Goal: Check status: Check status

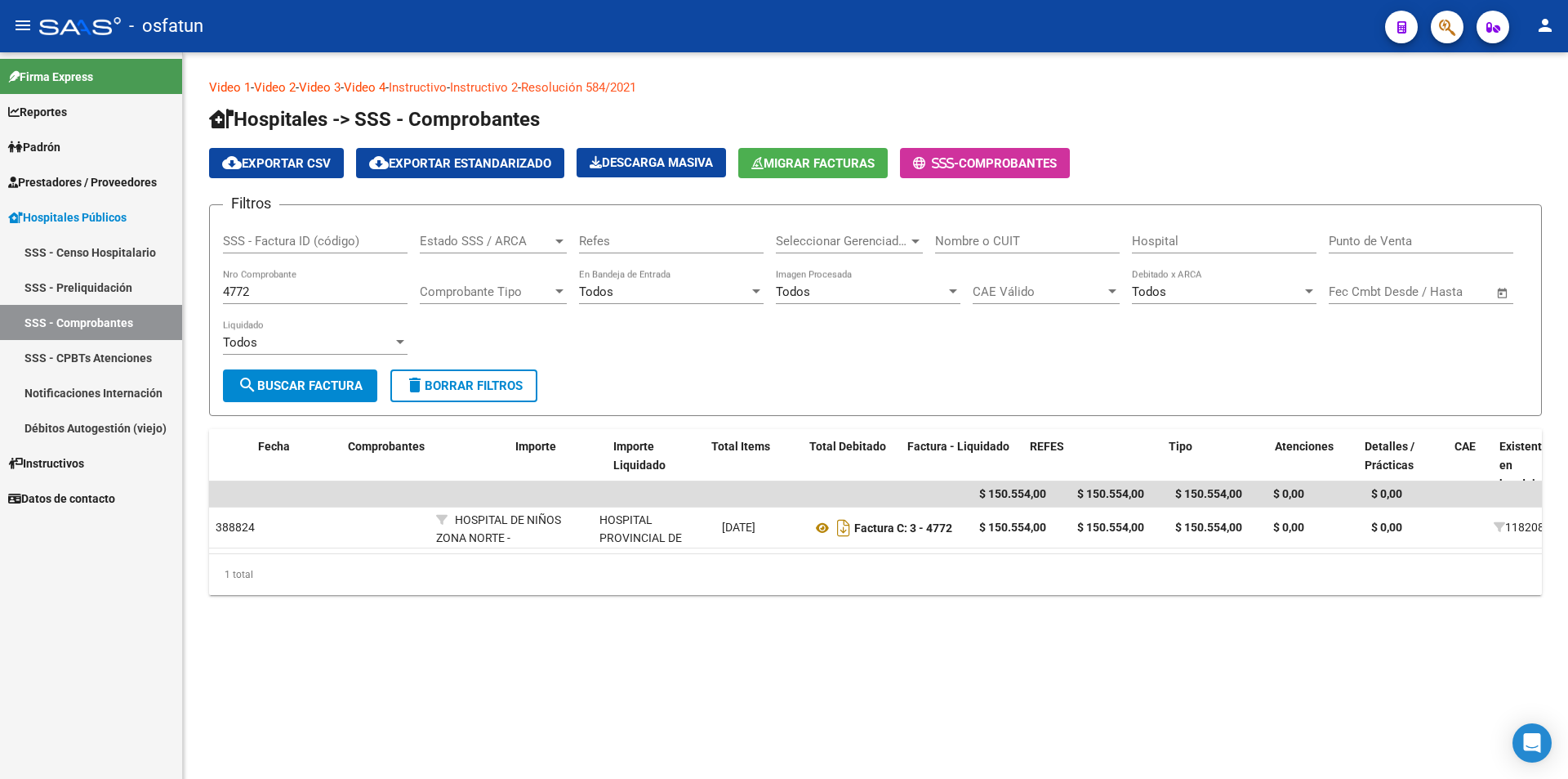
scroll to position [0, 464]
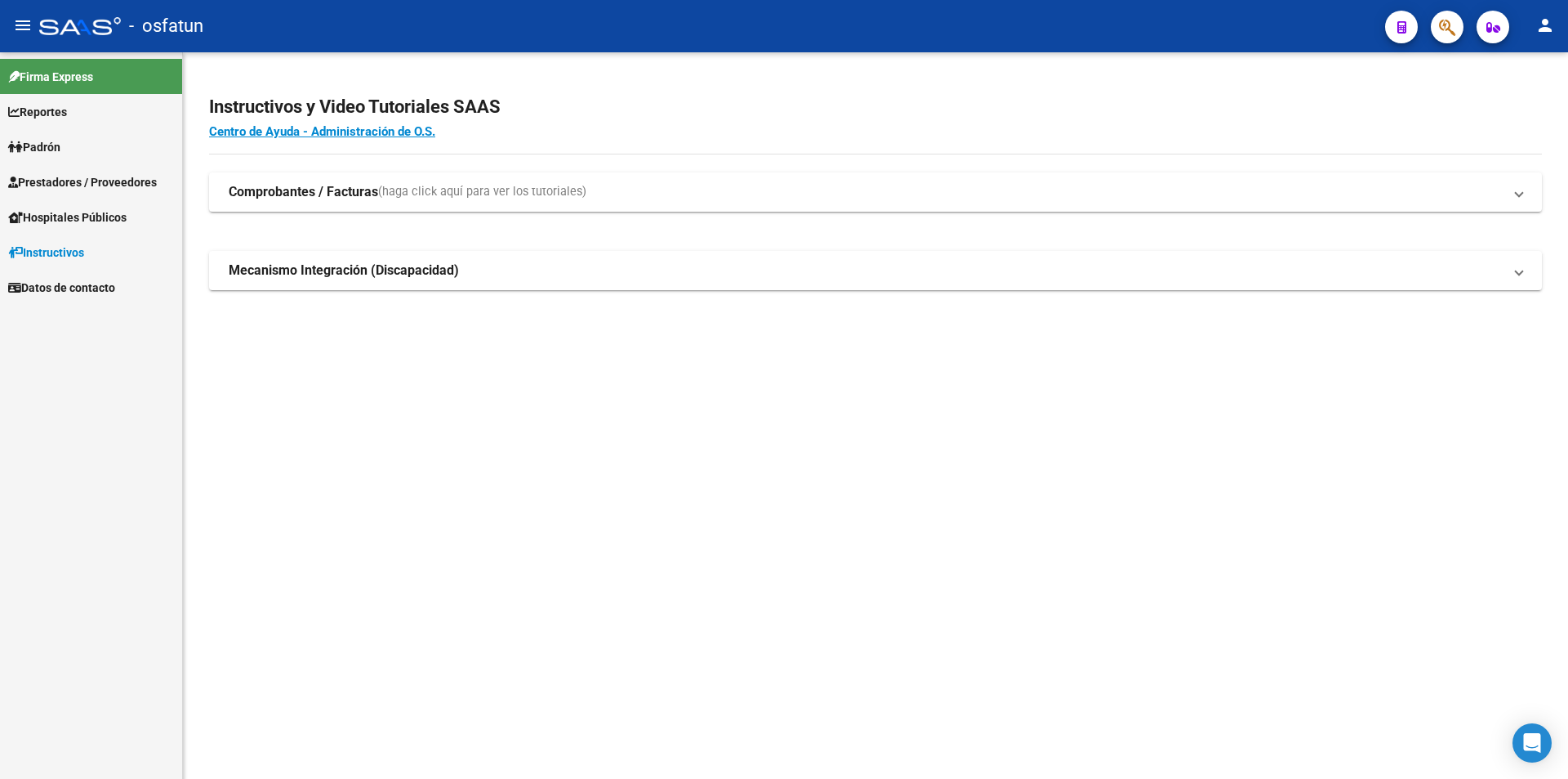
click at [126, 226] on span "Hospitales Públicos" at bounding box center [68, 216] width 119 height 18
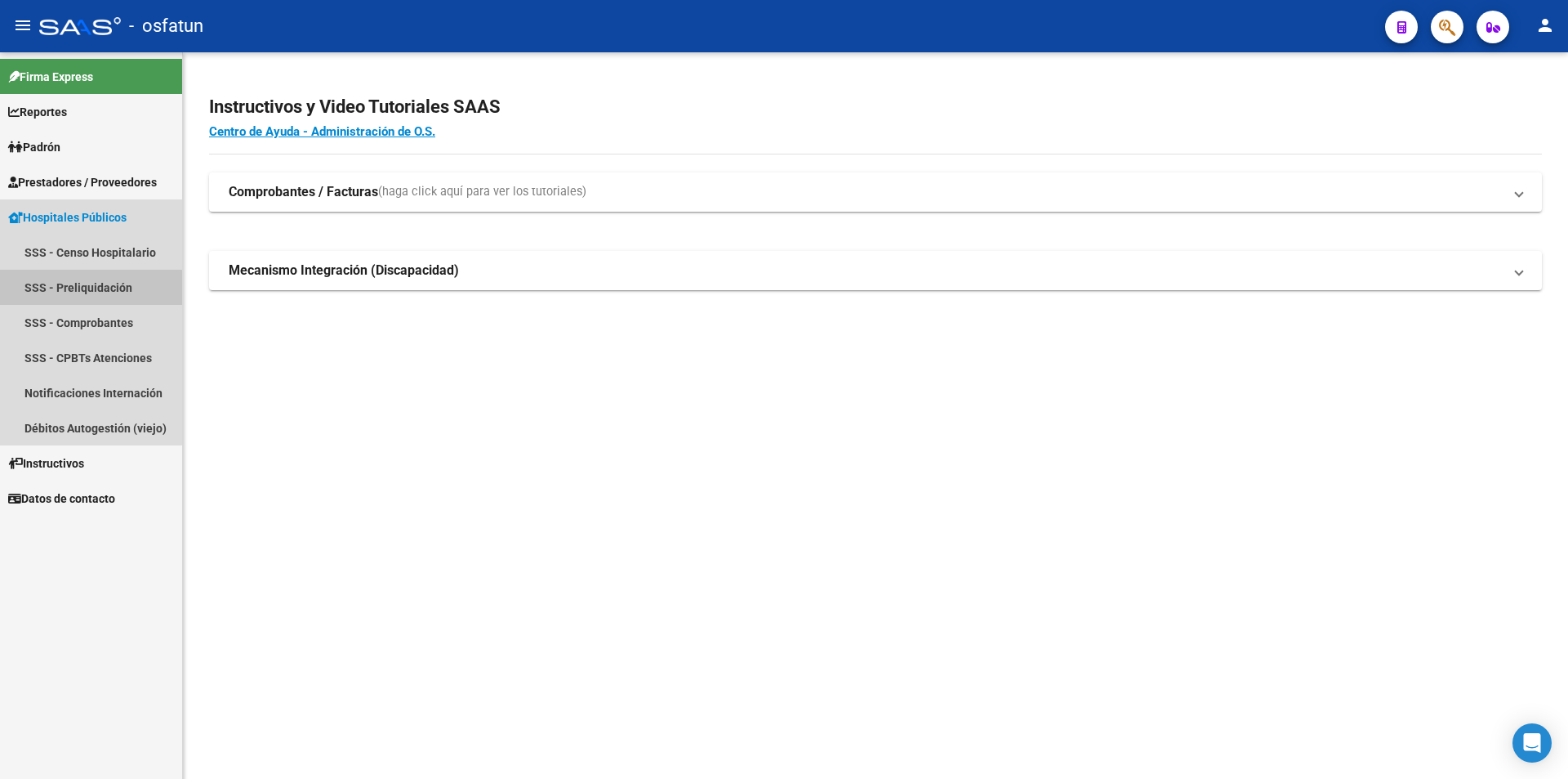
click at [86, 292] on link "SSS - Preliquidación" at bounding box center [91, 287] width 182 height 35
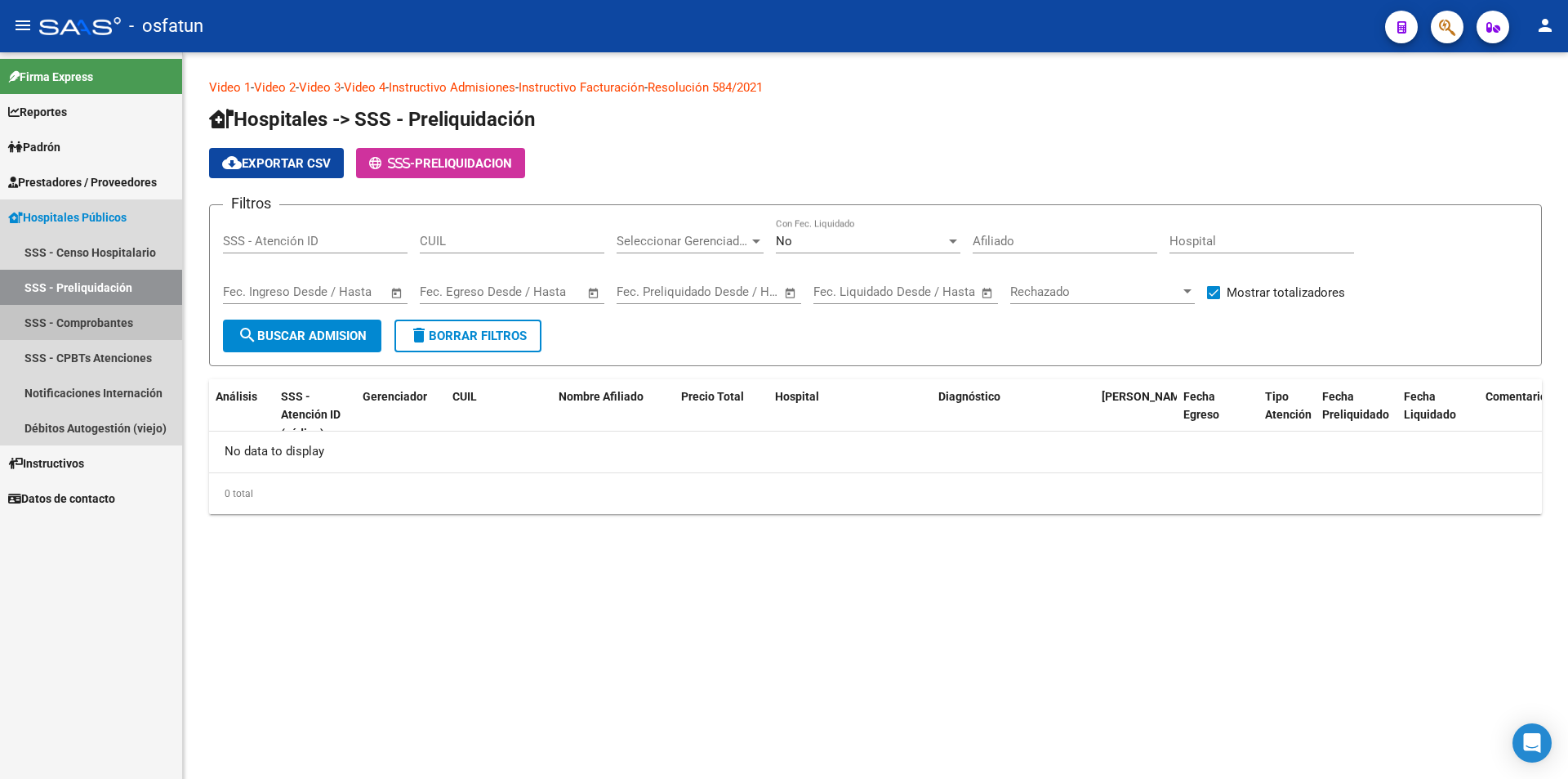
click at [58, 328] on link "SSS - Comprobantes" at bounding box center [91, 322] width 182 height 35
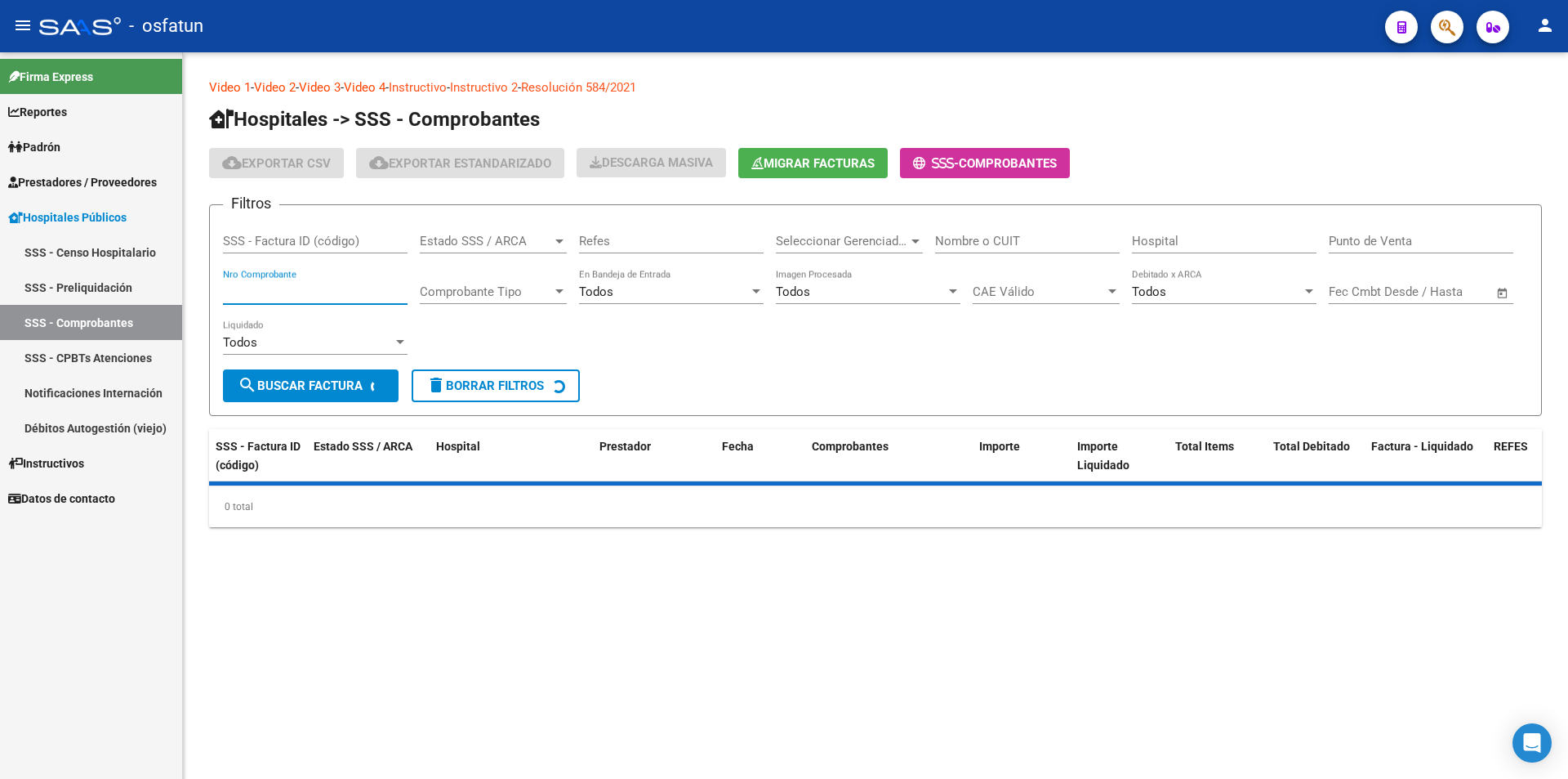
click at [295, 286] on input "Nro Comprobante" at bounding box center [315, 292] width 185 height 15
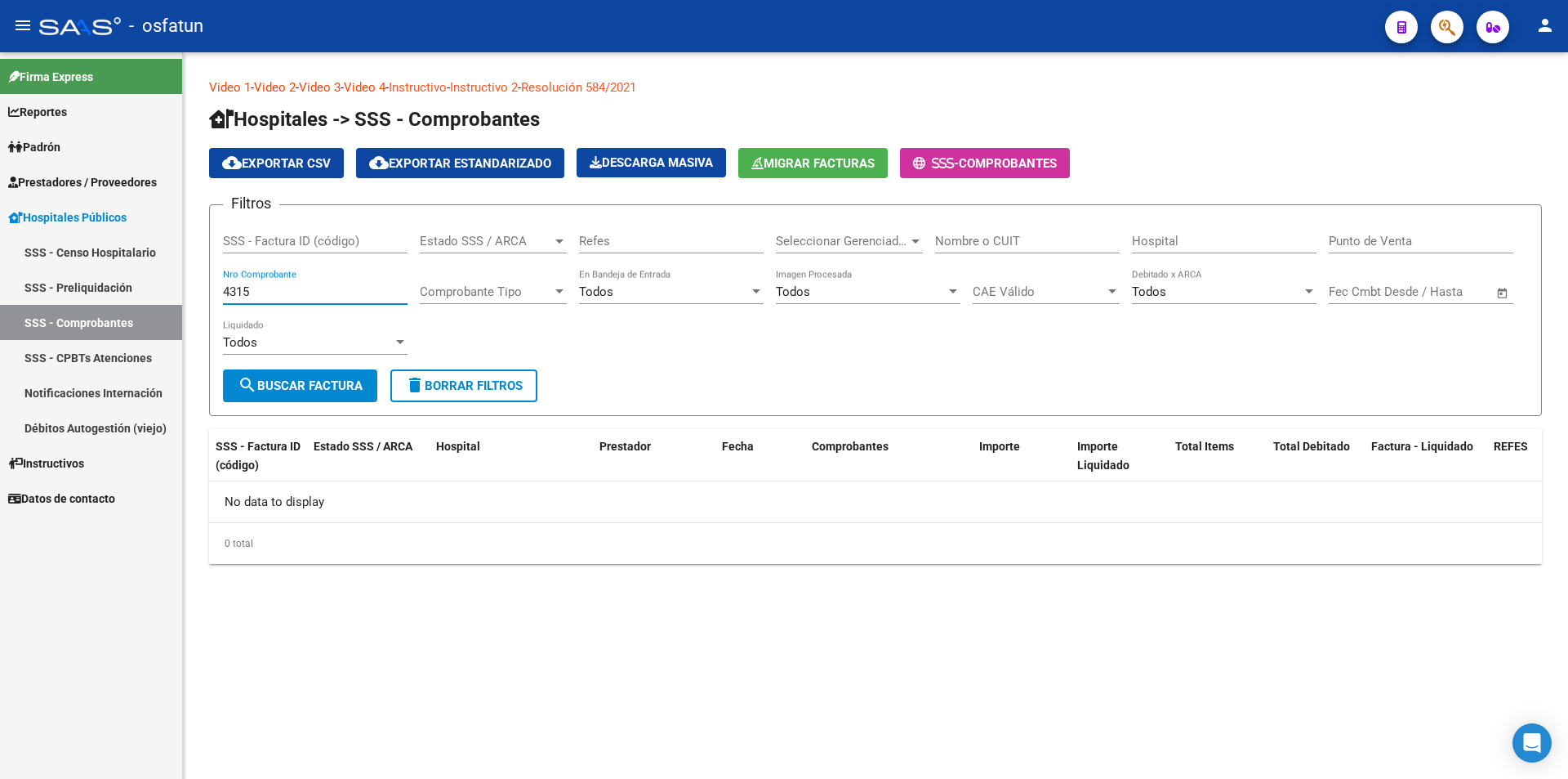
type input "4315"
